Goal: Task Accomplishment & Management: Complete application form

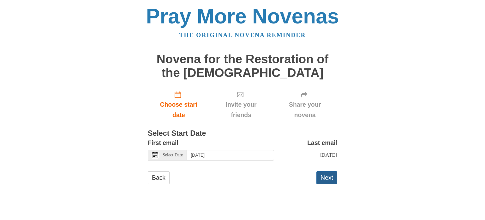
click at [330, 172] on button "Next" at bounding box center [327, 177] width 21 height 13
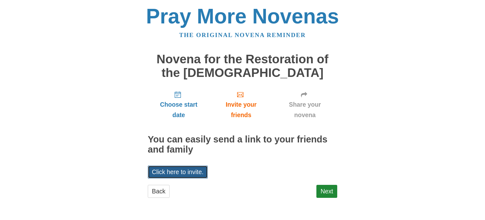
click at [181, 172] on link "Click here to invite." at bounding box center [178, 171] width 60 height 13
click at [323, 193] on link "Next" at bounding box center [327, 190] width 21 height 13
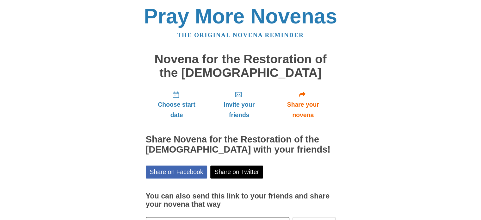
scroll to position [47, 0]
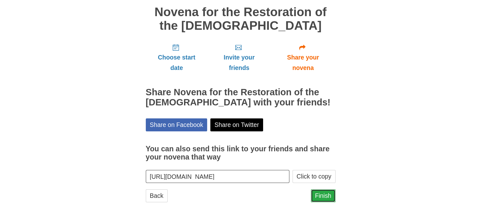
click at [319, 194] on link "Finish" at bounding box center [323, 195] width 25 height 13
